Goal: Information Seeking & Learning: Learn about a topic

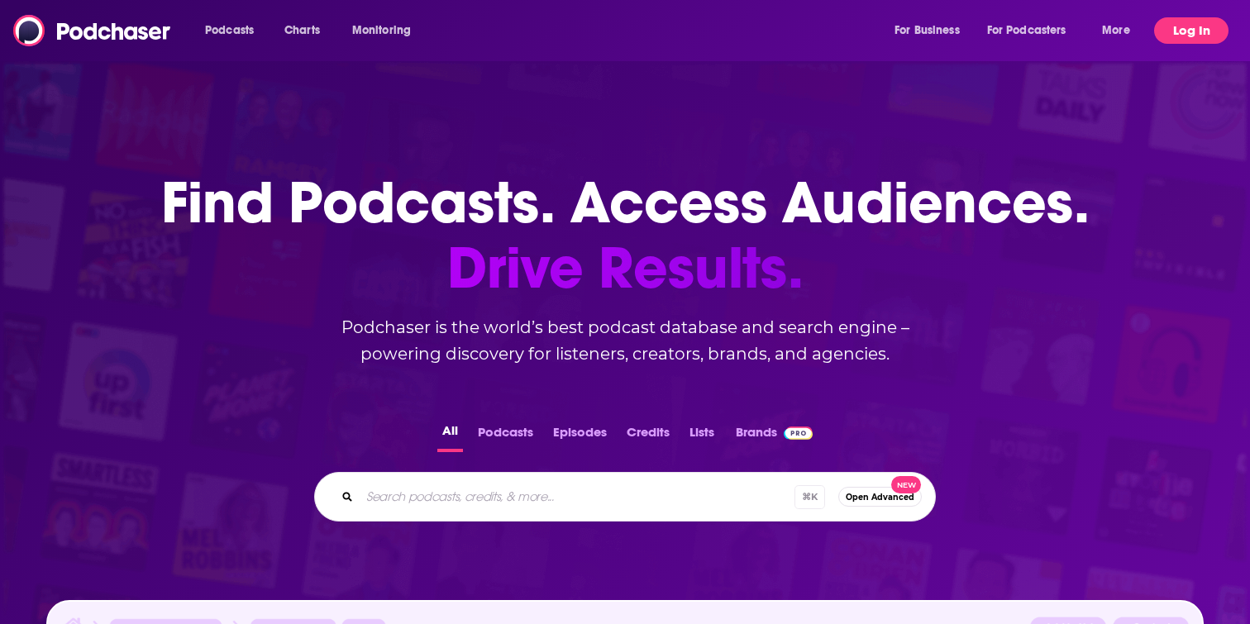
click at [1169, 28] on button "Log In" at bounding box center [1191, 30] width 74 height 26
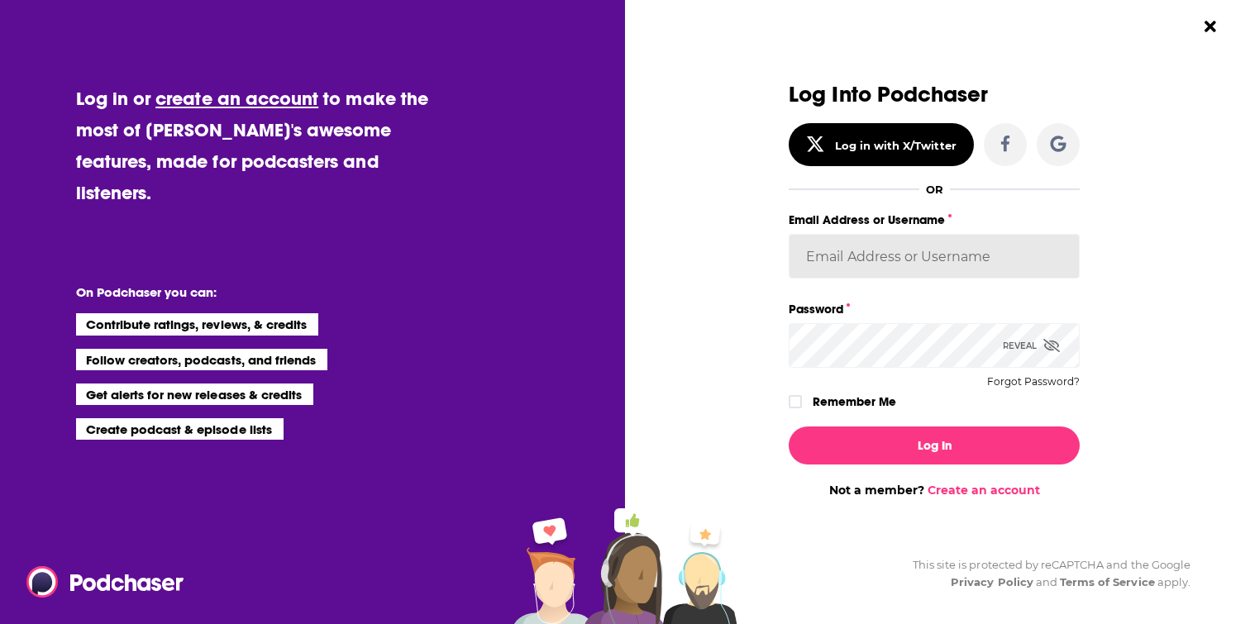
click at [876, 265] on input "Email Address or Username" at bounding box center [934, 256] width 291 height 45
type input "cozyearthaudio"
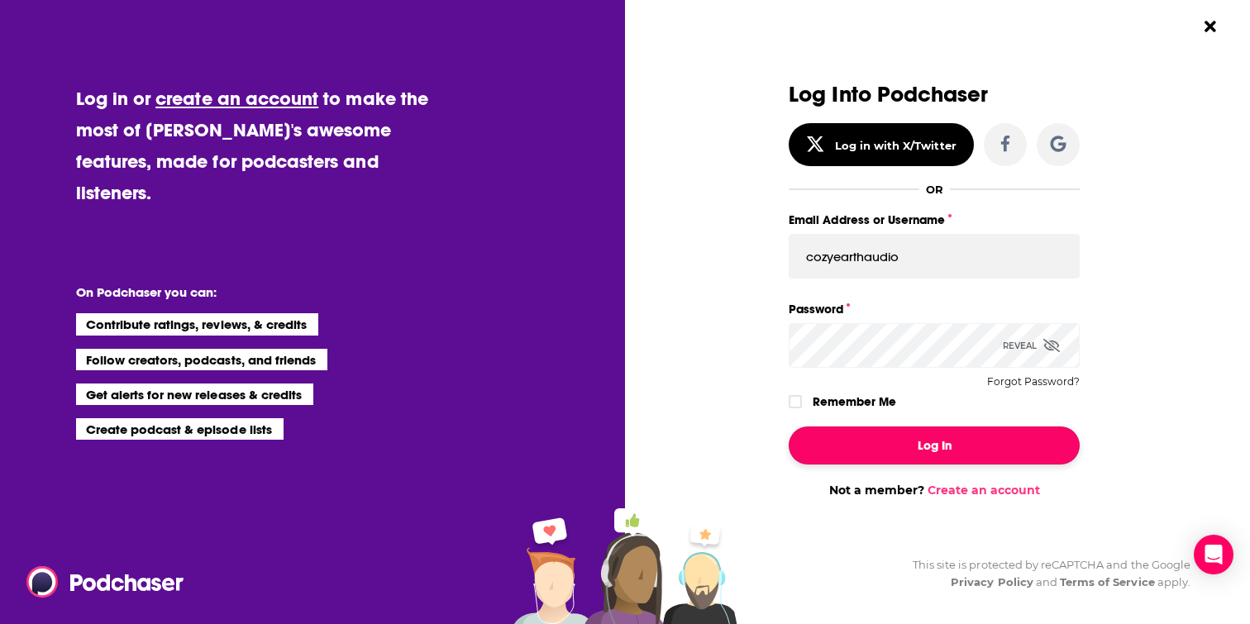
click at [953, 441] on button "Log In" at bounding box center [934, 446] width 291 height 38
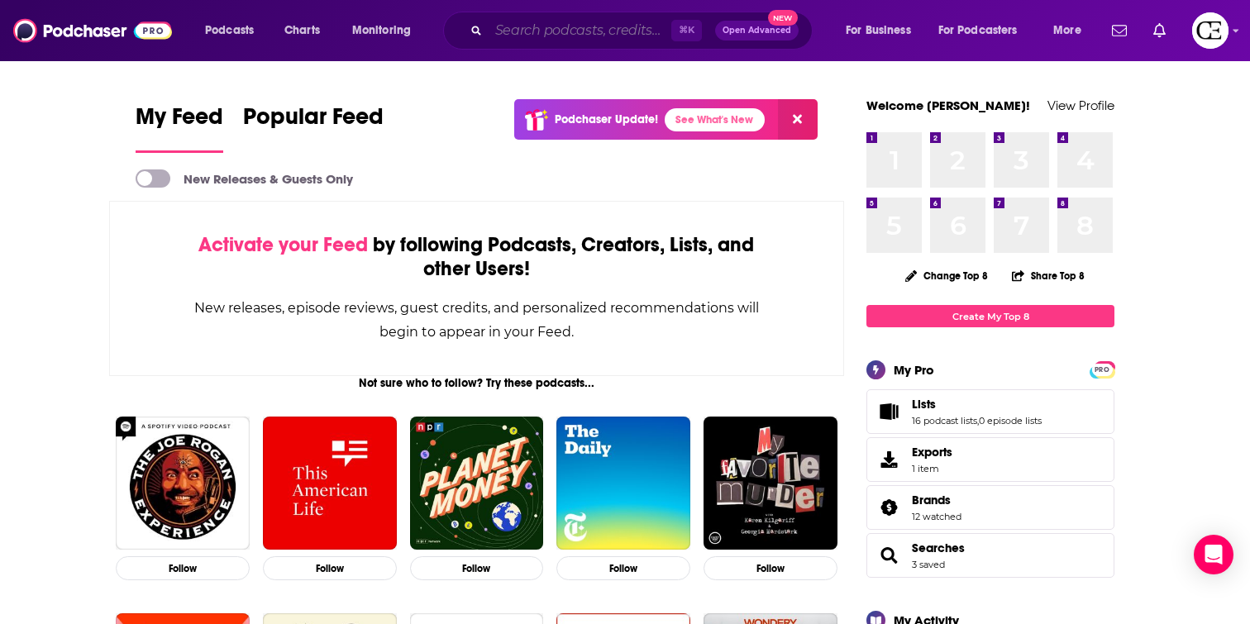
click at [537, 31] on input "Search podcasts, credits, & more..." at bounding box center [580, 30] width 183 height 26
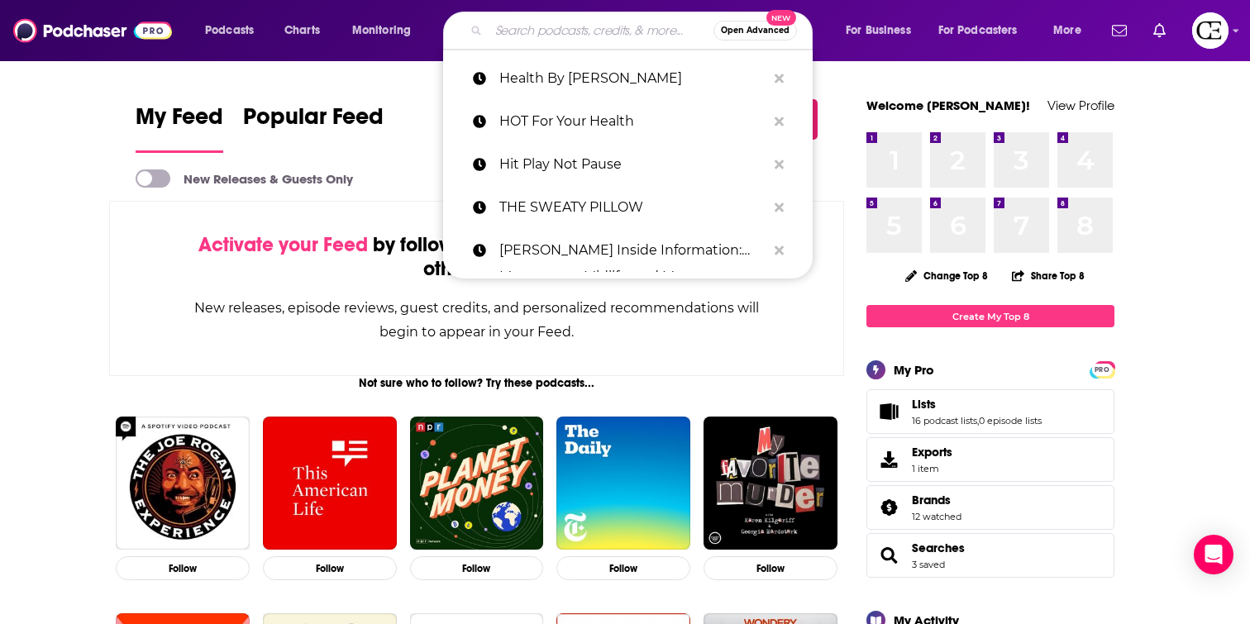
paste input "Big Time Adulting"
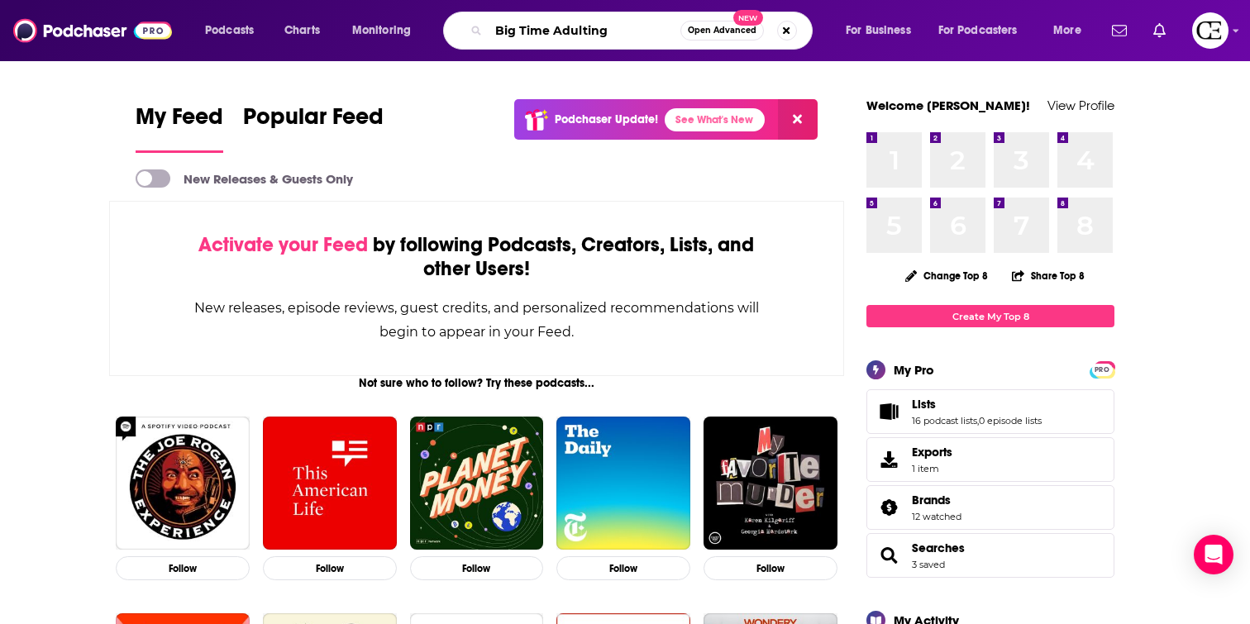
type input "Big Time Adulting"
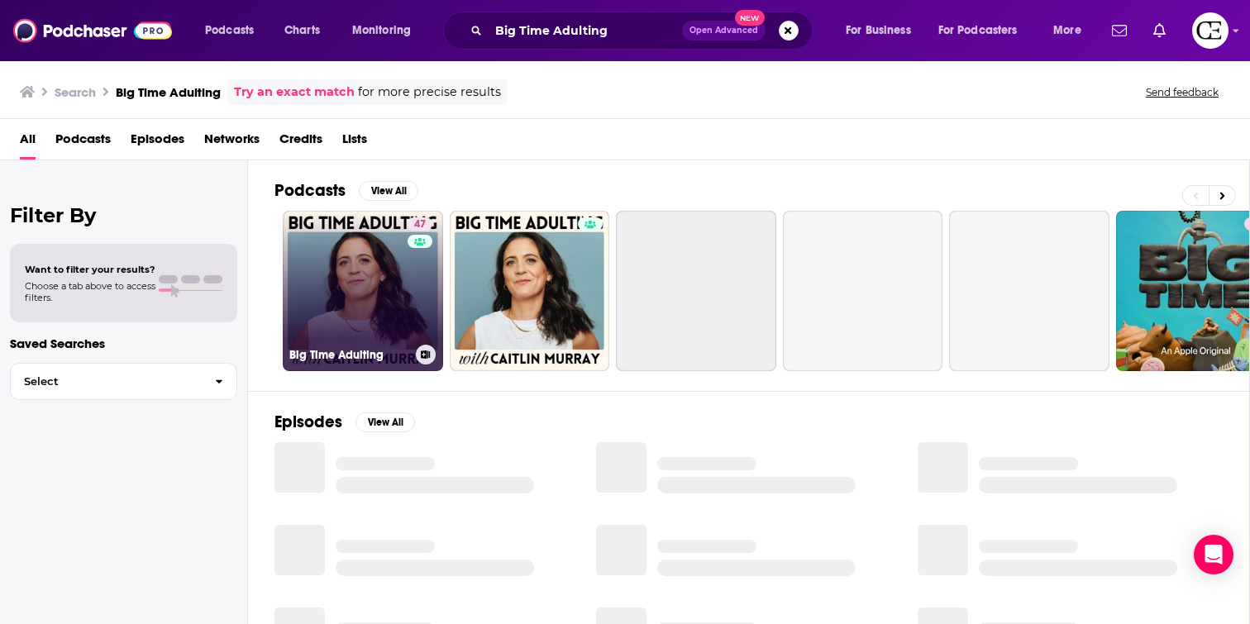
click at [360, 290] on link "47 Big Time Adulting" at bounding box center [363, 291] width 160 height 160
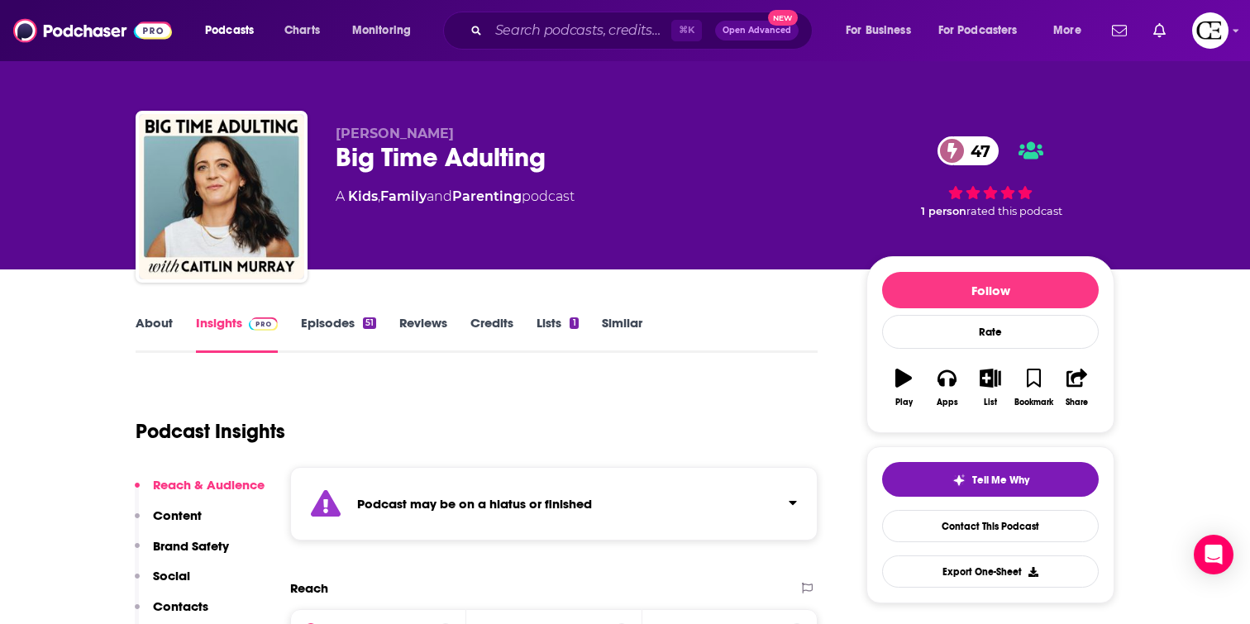
click at [513, 164] on div "Big Time Adulting 47" at bounding box center [588, 157] width 504 height 32
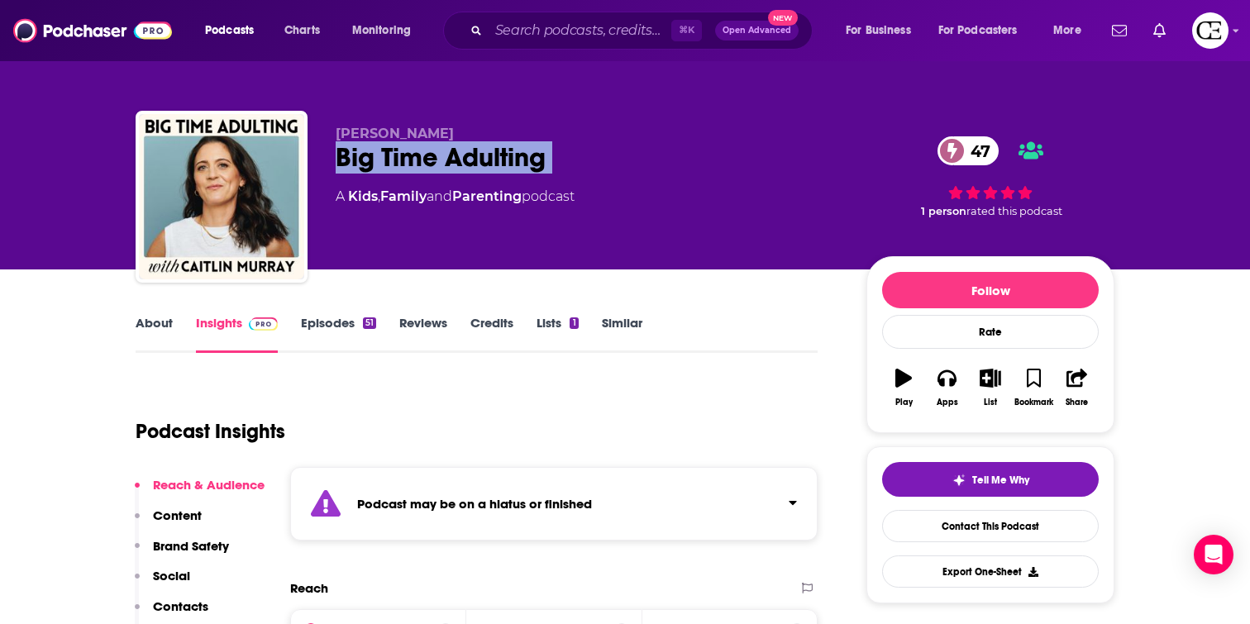
click at [513, 164] on div "Big Time Adulting 47" at bounding box center [588, 157] width 504 height 32
copy div "Big Time Adulting 47"
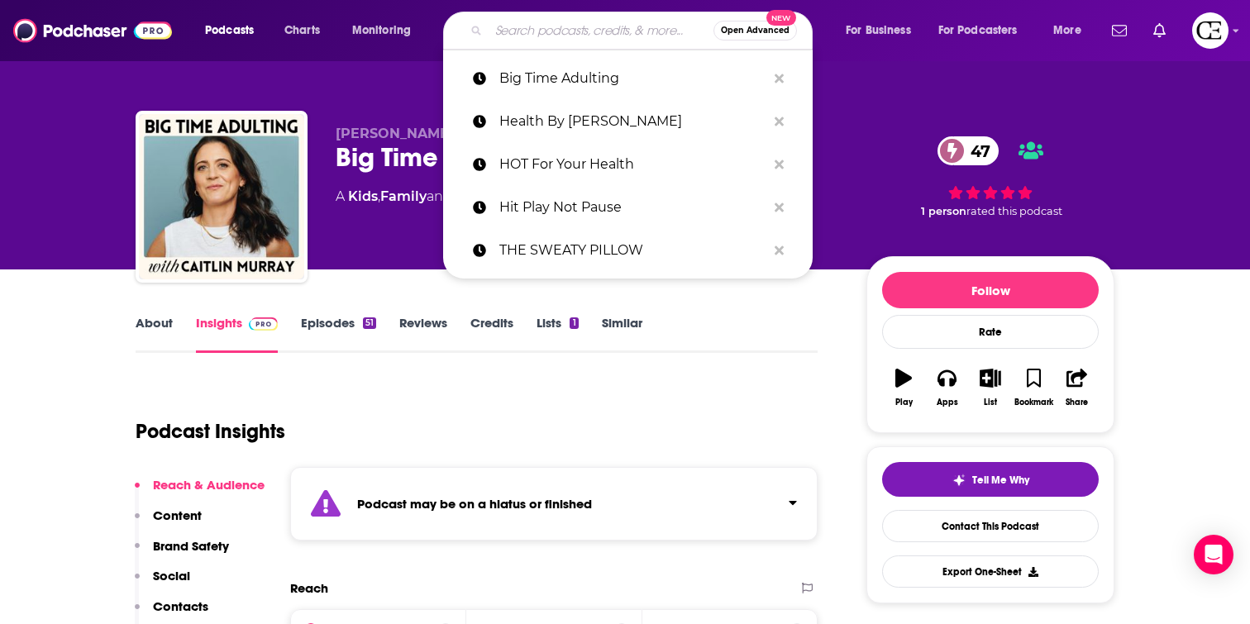
click at [547, 35] on input "Search podcasts, credits, & more..." at bounding box center [601, 30] width 225 height 26
paste input "UNPLUGGED with [PERSON_NAME]"
type input "UNPLUGGED with [PERSON_NAME]"
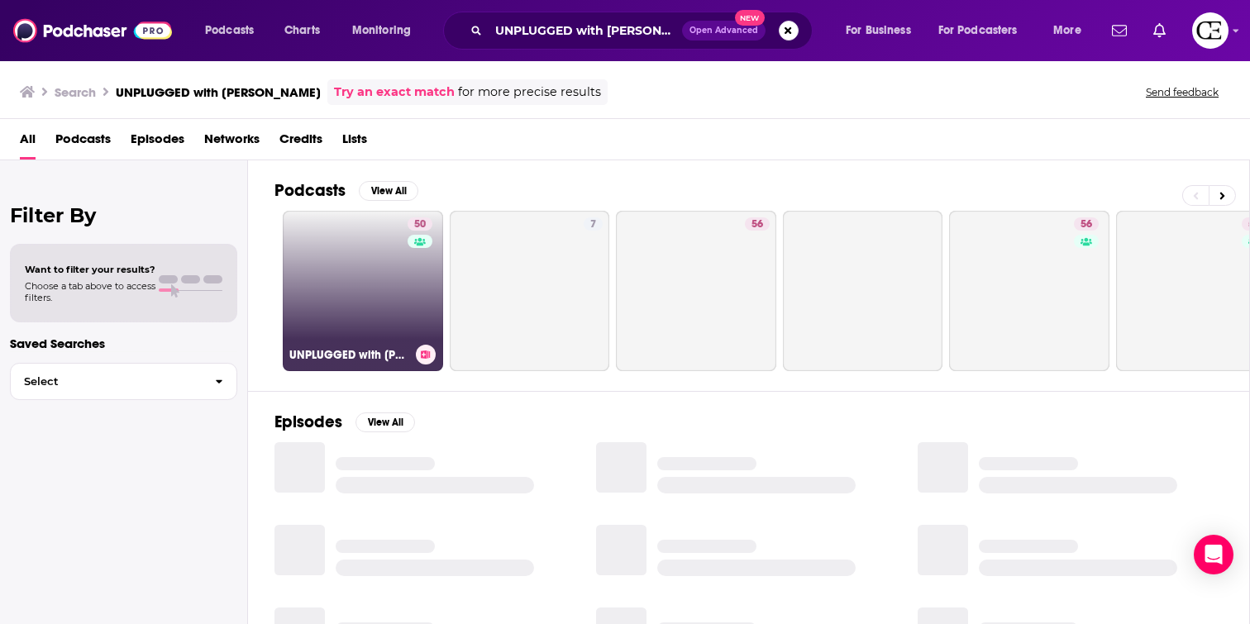
click at [356, 273] on link "50 UNPLUGGED with [PERSON_NAME]" at bounding box center [363, 291] width 160 height 160
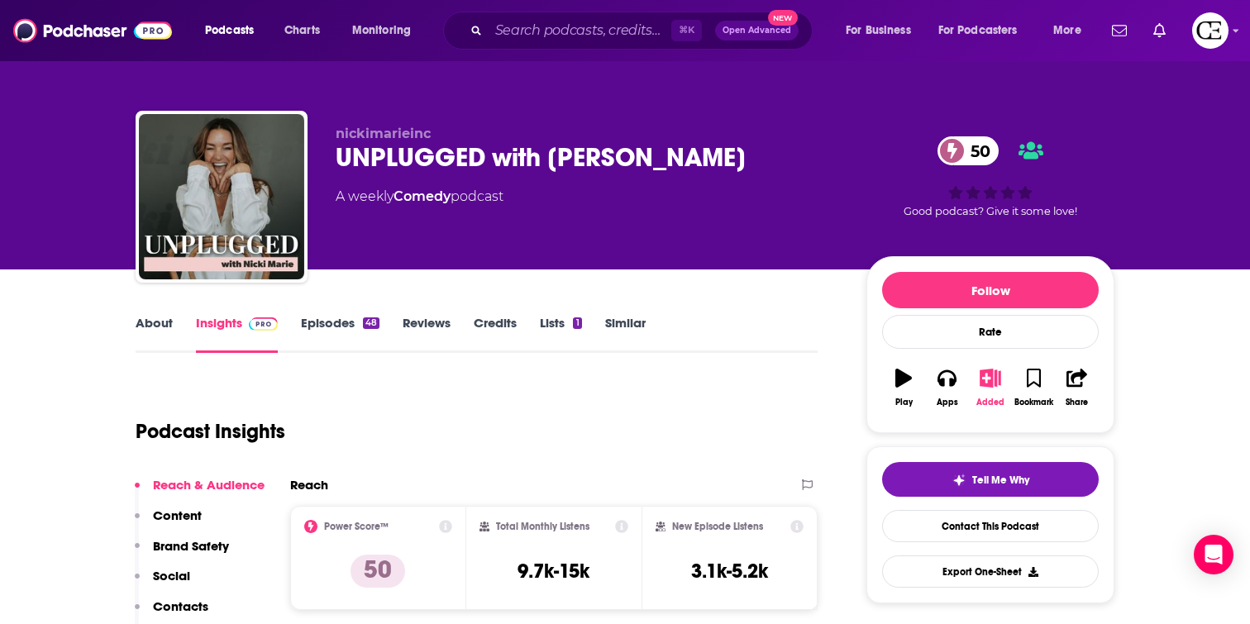
click at [986, 376] on icon "button" at bounding box center [990, 378] width 21 height 18
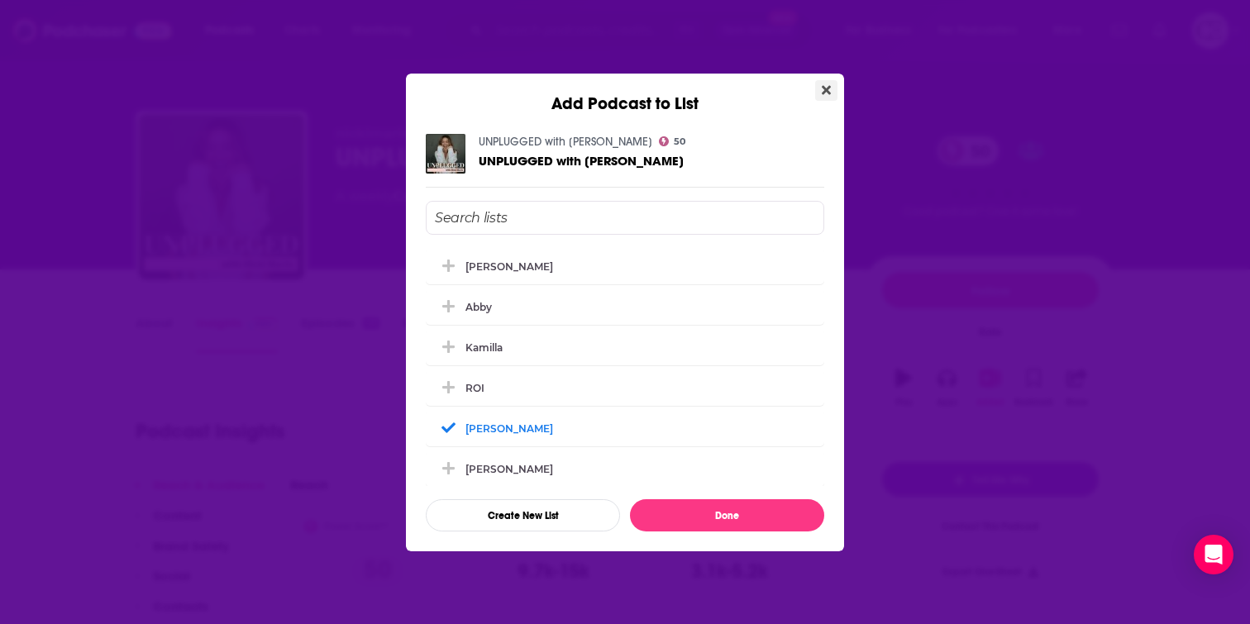
click at [830, 90] on icon "Close" at bounding box center [826, 89] width 9 height 13
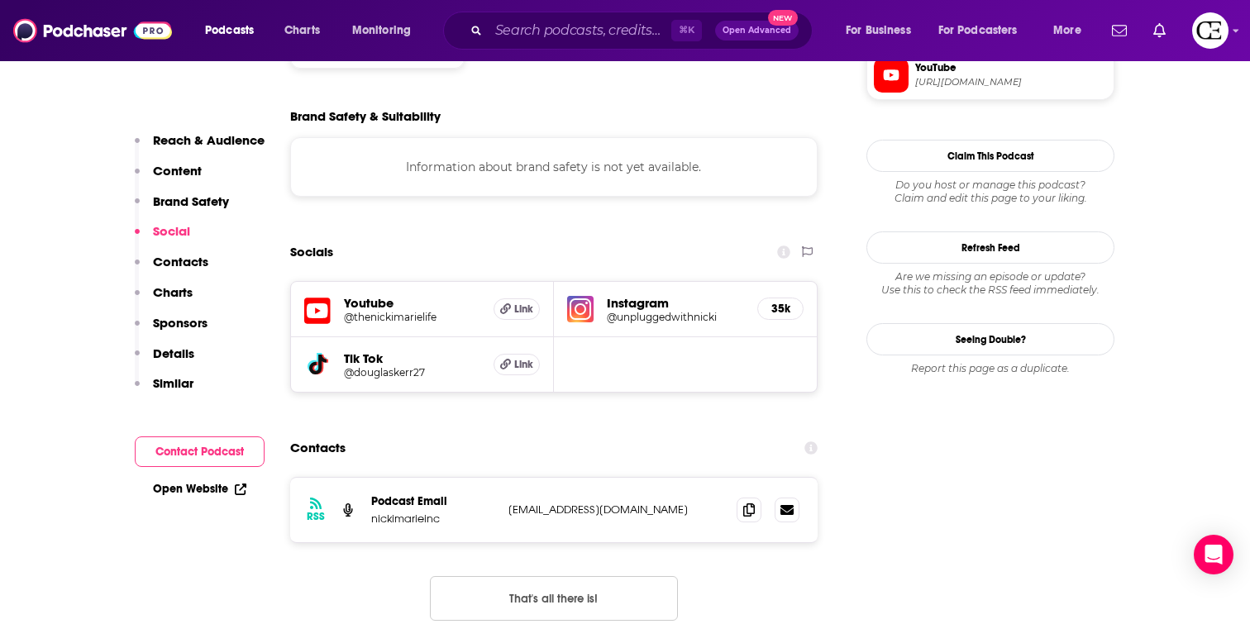
scroll to position [1432, 0]
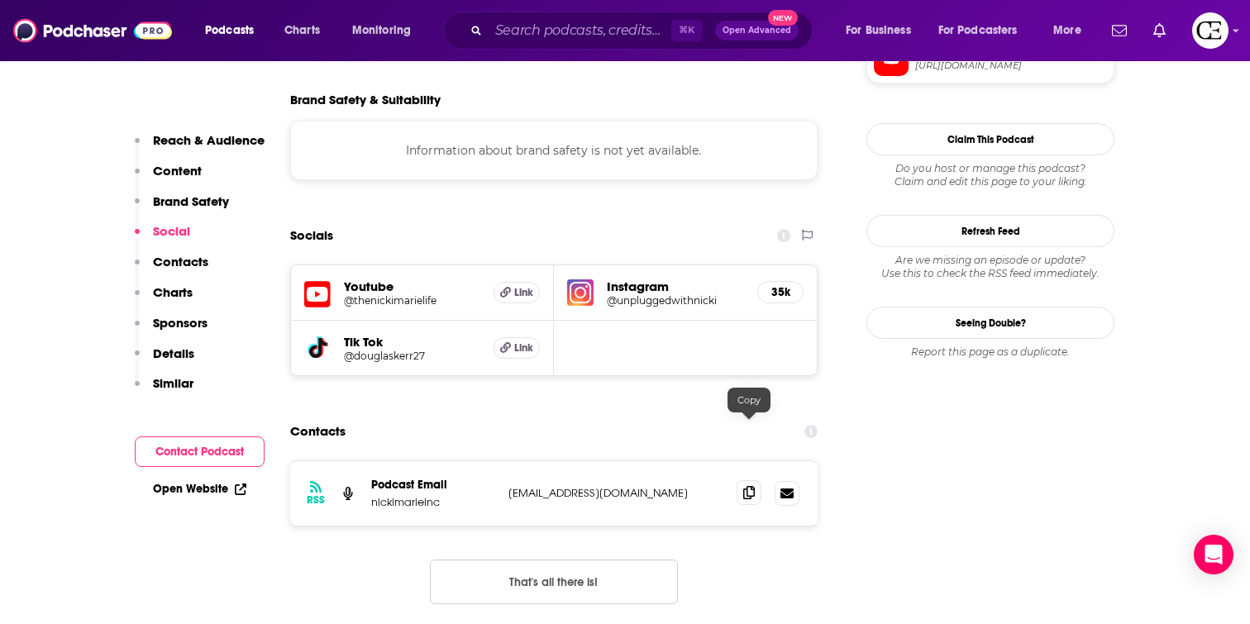
click at [749, 486] on icon at bounding box center [749, 492] width 12 height 13
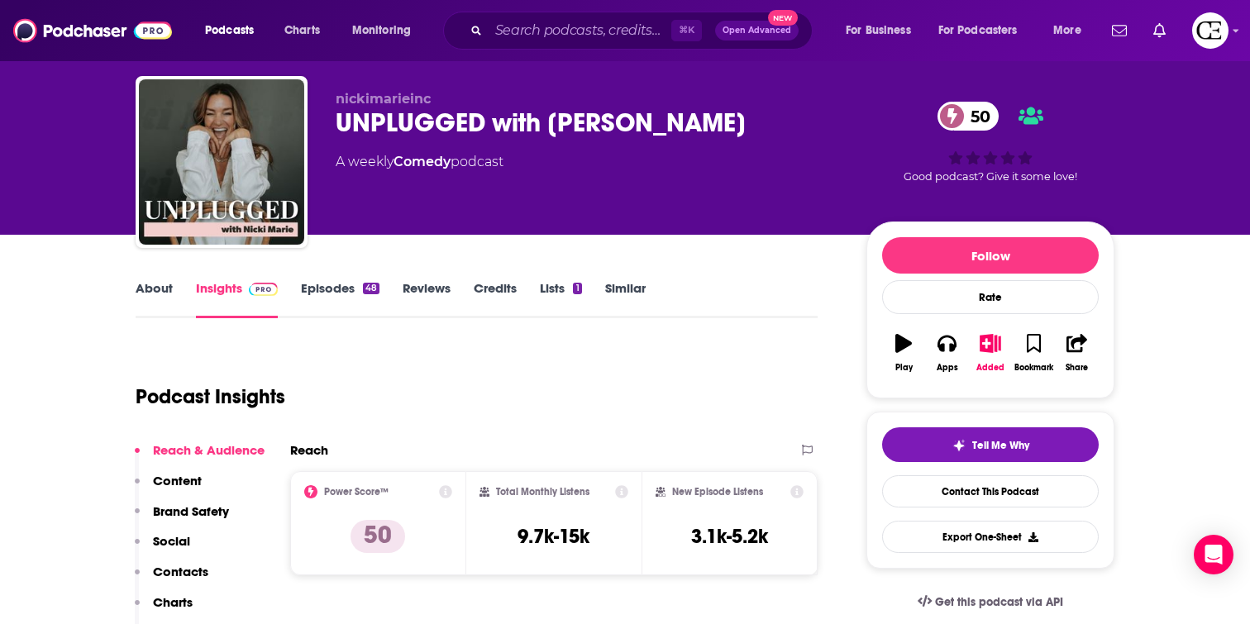
scroll to position [0, 0]
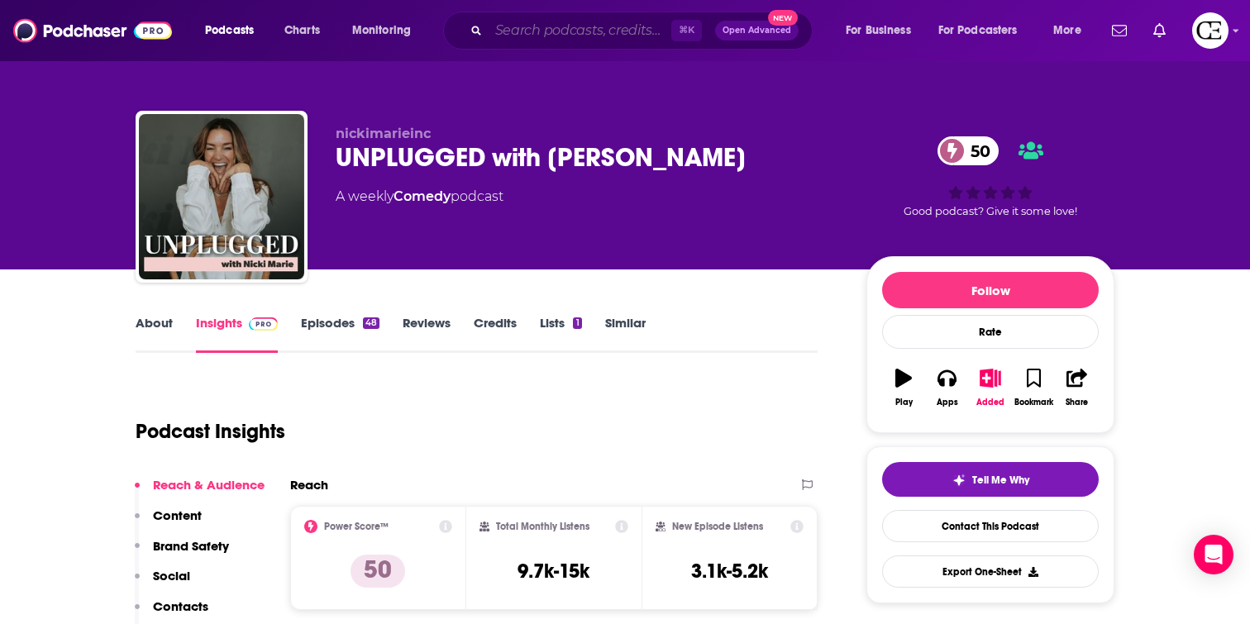
click at [527, 34] on input "Search podcasts, credits, & more..." at bounding box center [580, 30] width 183 height 26
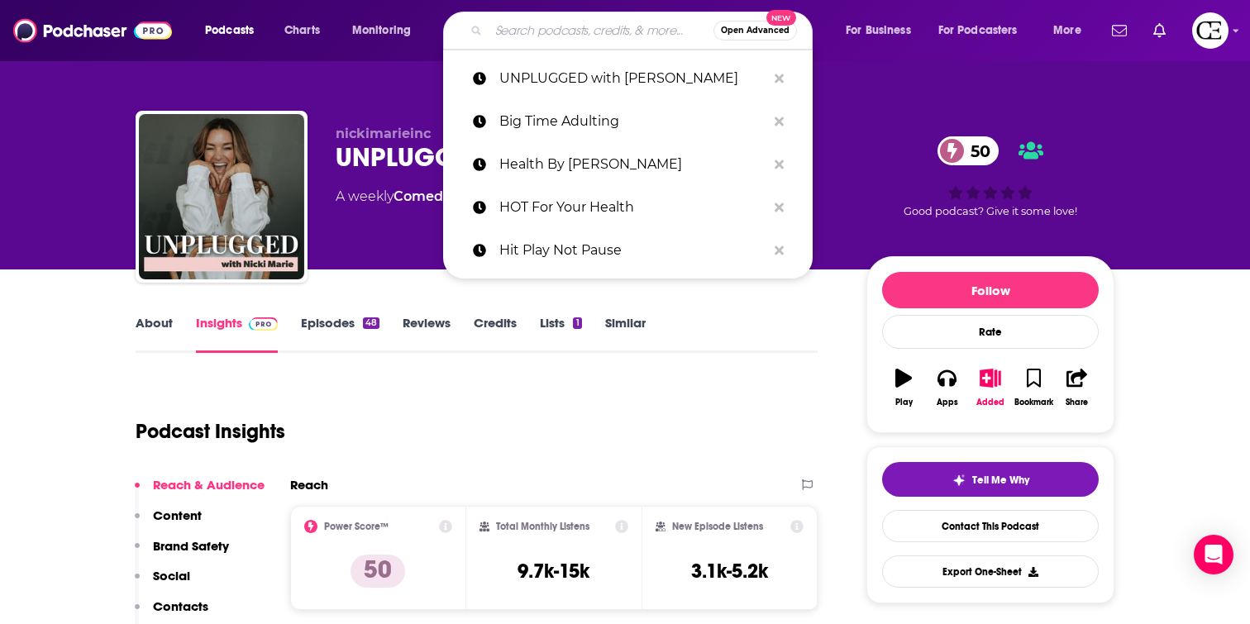
paste input "House of Joy"
type input "House of Joy"
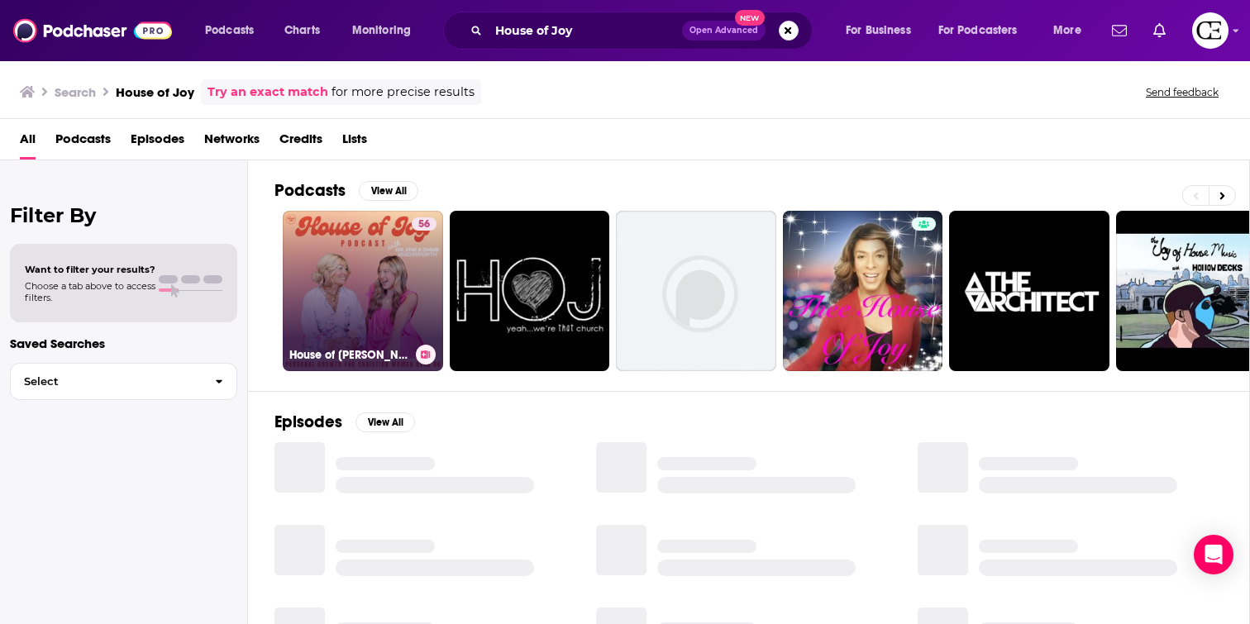
click at [365, 256] on link "56 House of [PERSON_NAME][DEMOGRAPHIC_DATA] Life Coaching" at bounding box center [363, 291] width 160 height 160
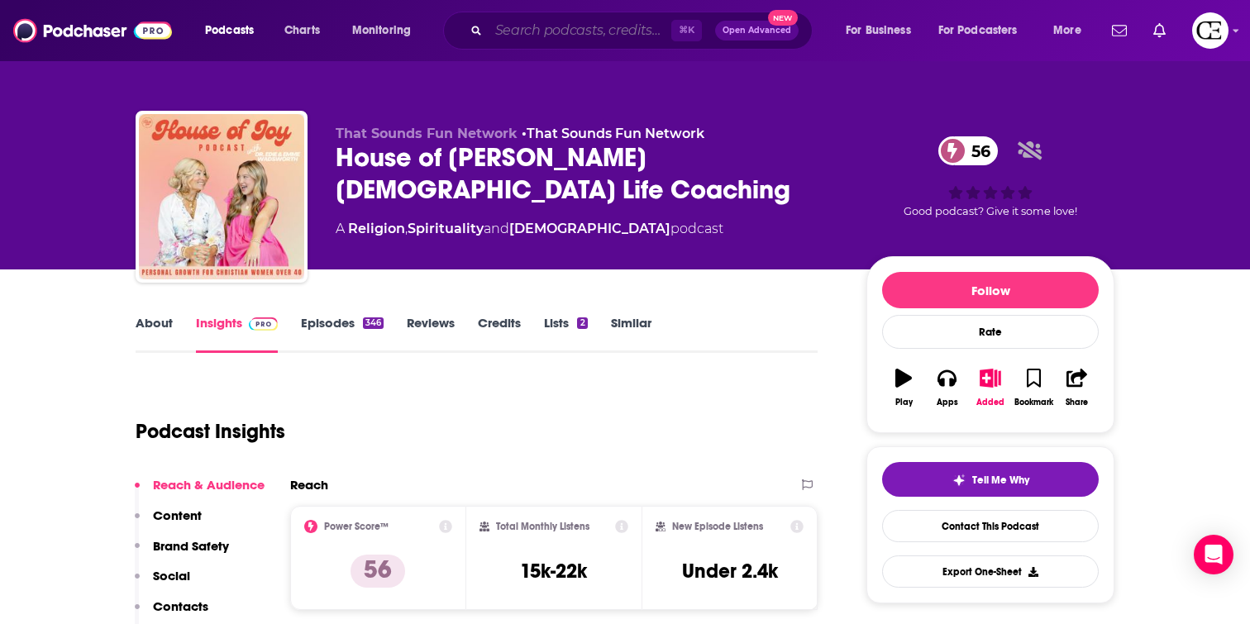
click at [585, 33] on input "Search podcasts, credits, & more..." at bounding box center [580, 30] width 183 height 26
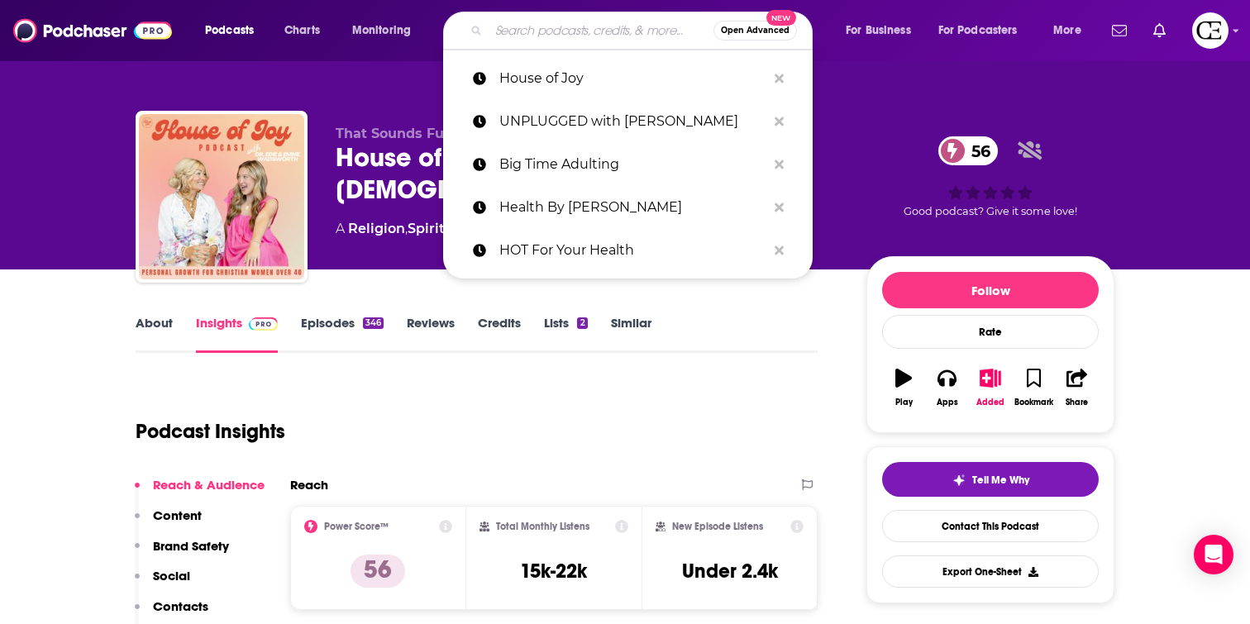
paste input "Good Inside with Dr. Becky"
type input "Good Inside with Dr. Becky"
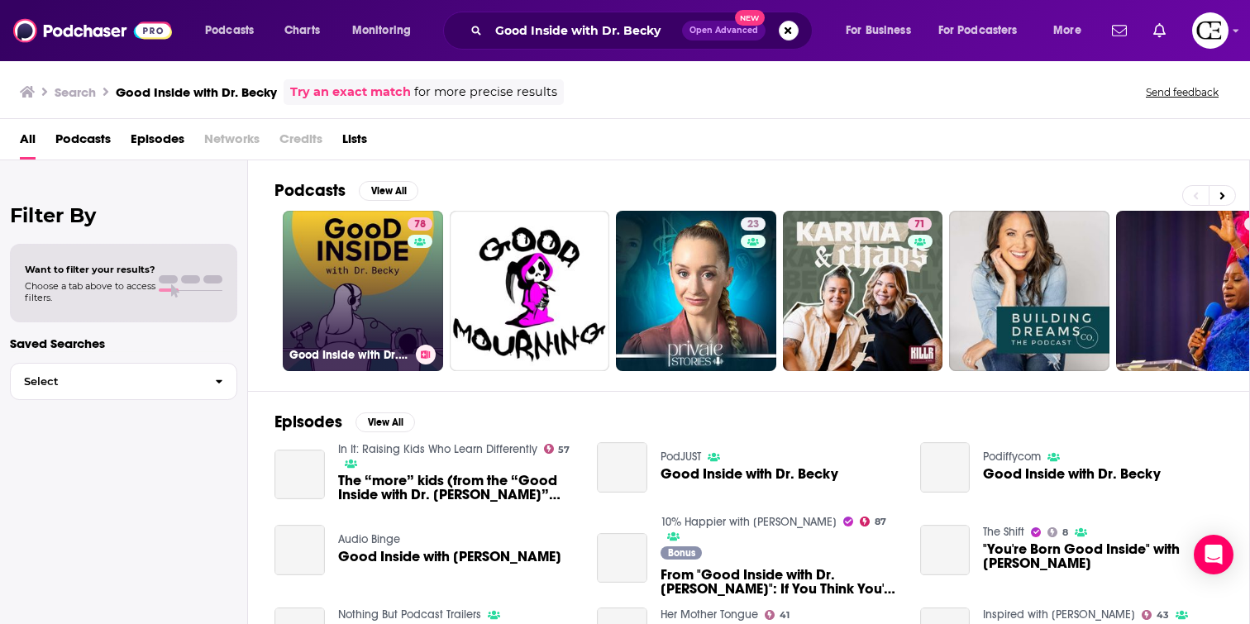
click at [322, 251] on link "78 Good Inside with Dr. [PERSON_NAME]" at bounding box center [363, 291] width 160 height 160
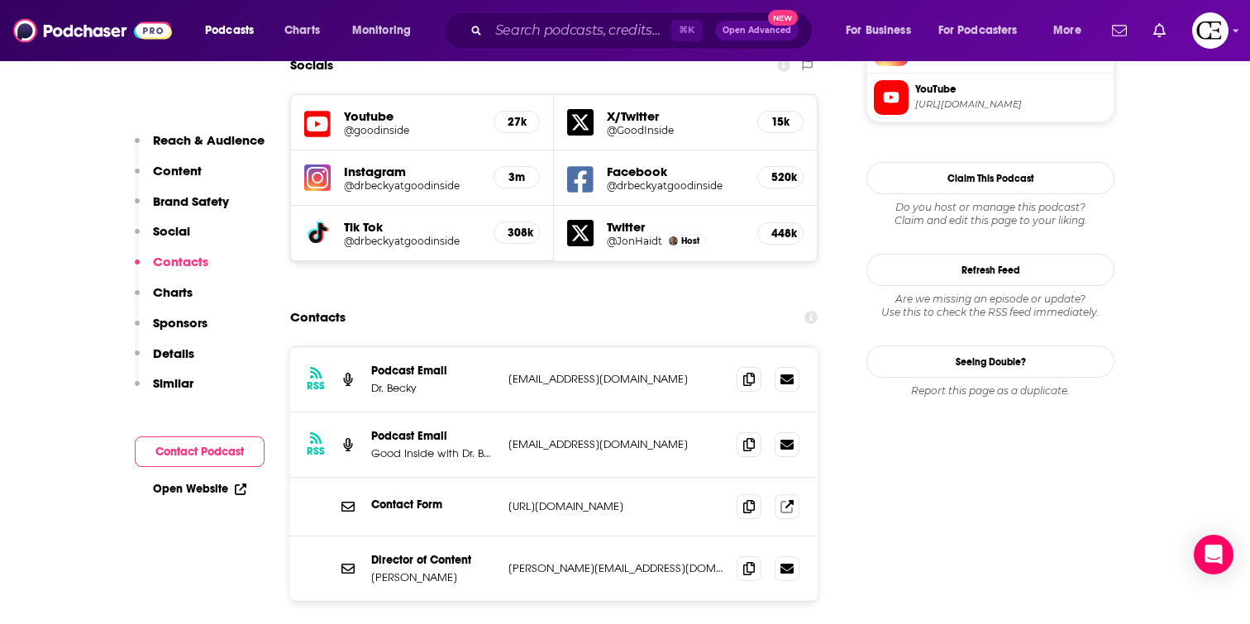
scroll to position [1921, 0]
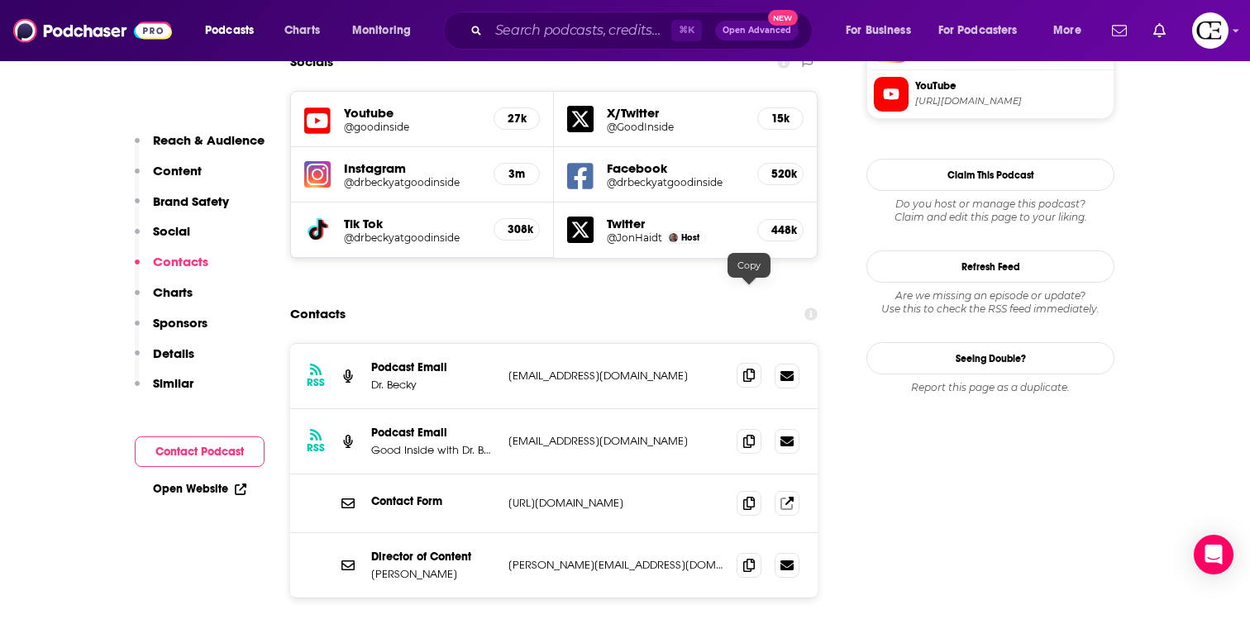
click at [746, 369] on icon at bounding box center [749, 375] width 12 height 13
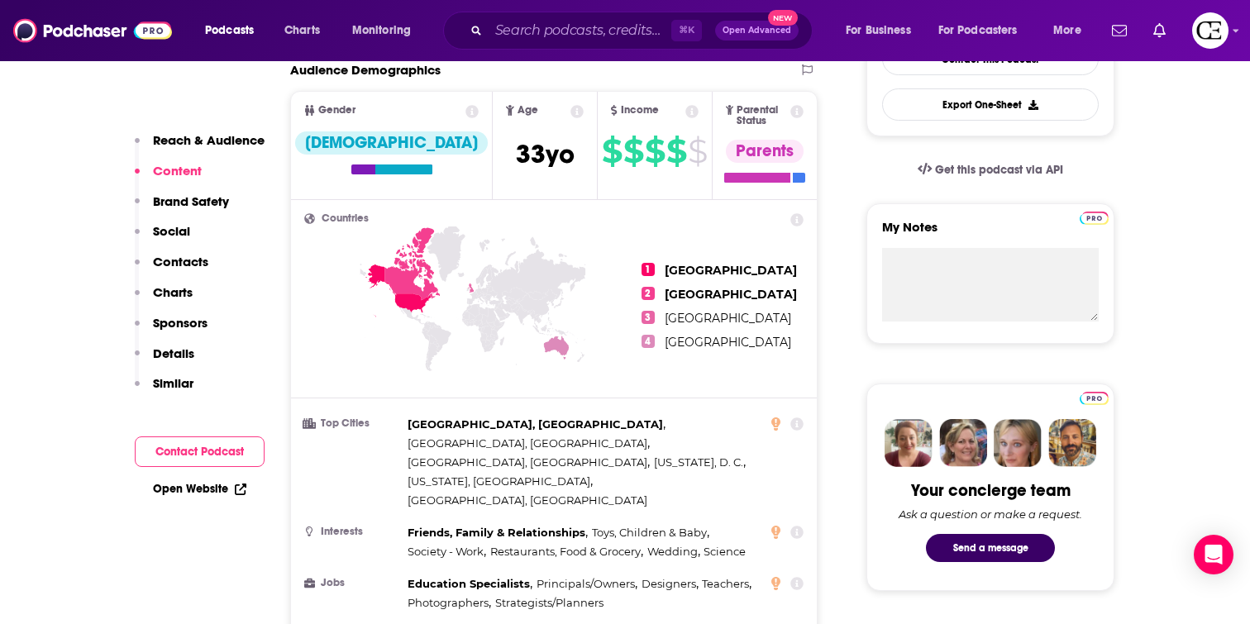
scroll to position [599, 0]
